Goal: Task Accomplishment & Management: Use online tool/utility

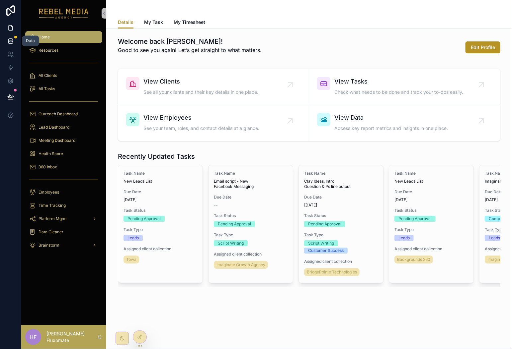
click at [10, 41] on icon at bounding box center [10, 41] width 7 height 7
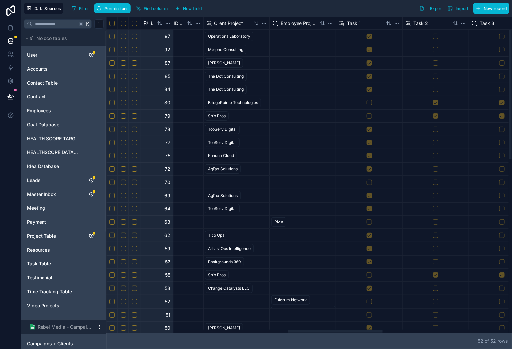
scroll to position [0, 766]
drag, startPoint x: 307, startPoint y: 332, endPoint x: 370, endPoint y: 310, distance: 67.4
click at [370, 331] on div at bounding box center [332, 332] width 95 height 2
click at [39, 193] on span "Master Inbox" at bounding box center [41, 194] width 29 height 7
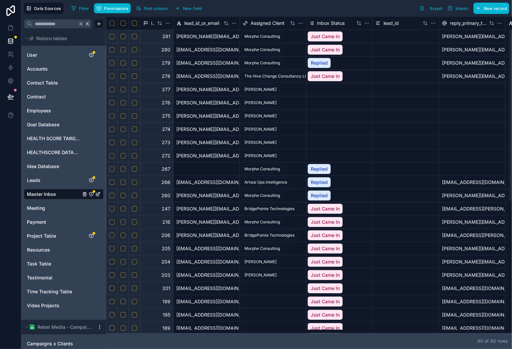
click at [368, 24] on html "Data Sources Filter Permissions Find column New field Export Import New record …" at bounding box center [256, 174] width 512 height 349
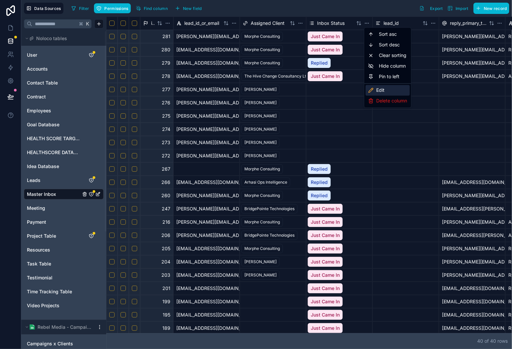
click at [384, 91] on div "Edit" at bounding box center [387, 90] width 44 height 11
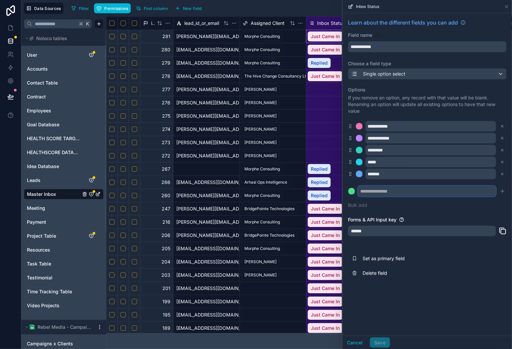
click at [431, 196] on input "text" at bounding box center [427, 191] width 138 height 11
type input "*******"
click at [501, 192] on icon "submit" at bounding box center [502, 191] width 5 height 5
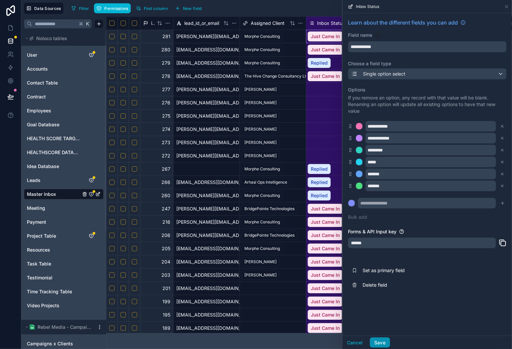
click at [383, 344] on button "Save" at bounding box center [380, 343] width 20 height 11
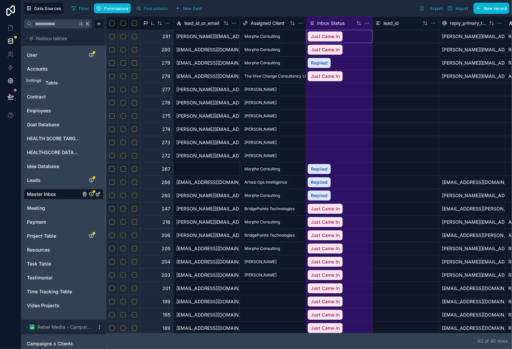
click at [14, 80] on link at bounding box center [10, 80] width 21 height 13
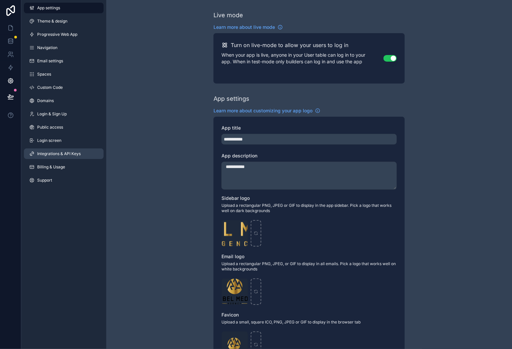
click at [81, 152] on span "Integrations & API Keys" at bounding box center [58, 153] width 43 height 5
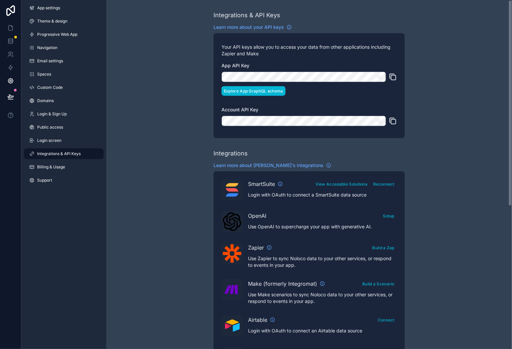
click at [280, 92] on button "Explore App GraphQL schema" at bounding box center [253, 91] width 64 height 10
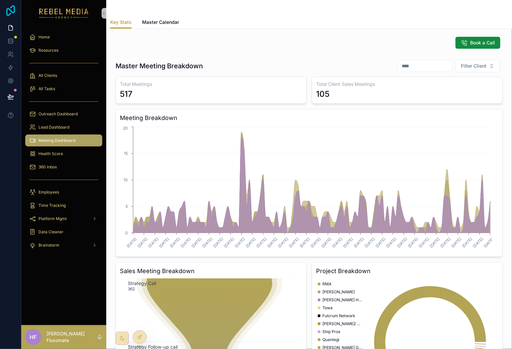
click at [11, 7] on icon at bounding box center [10, 10] width 9 height 11
